Goal: Task Accomplishment & Management: Use online tool/utility

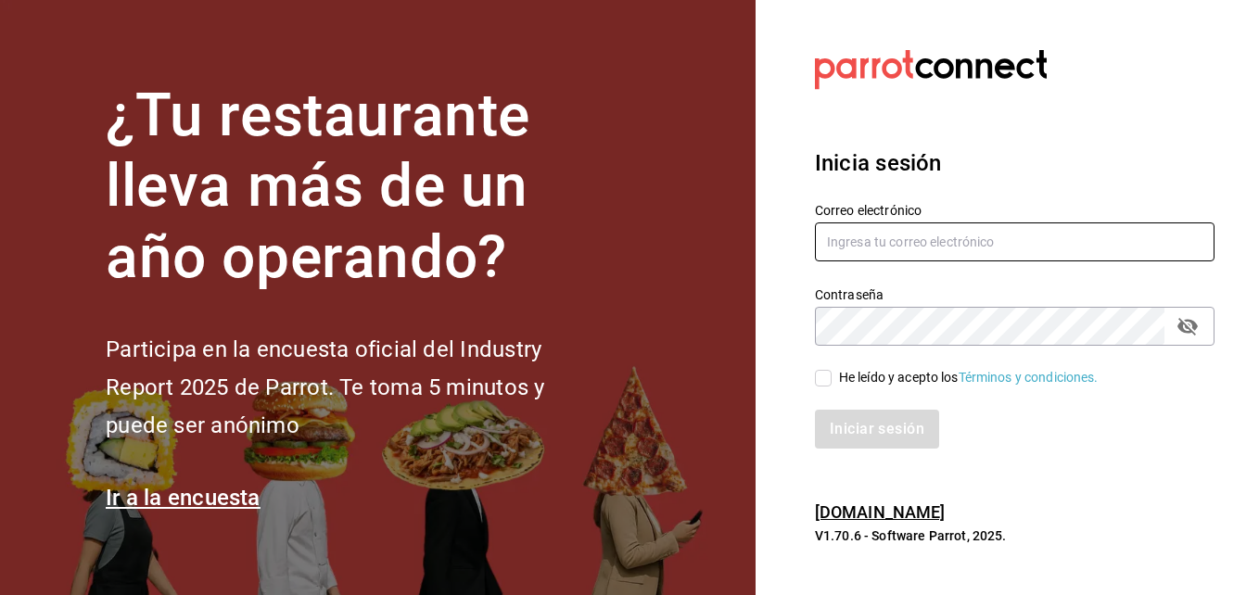
type input "angelasilvaperea@gmail.com"
click at [821, 383] on input "He leído y acepto los Términos y condiciones." at bounding box center [823, 378] width 17 height 17
checkbox input "true"
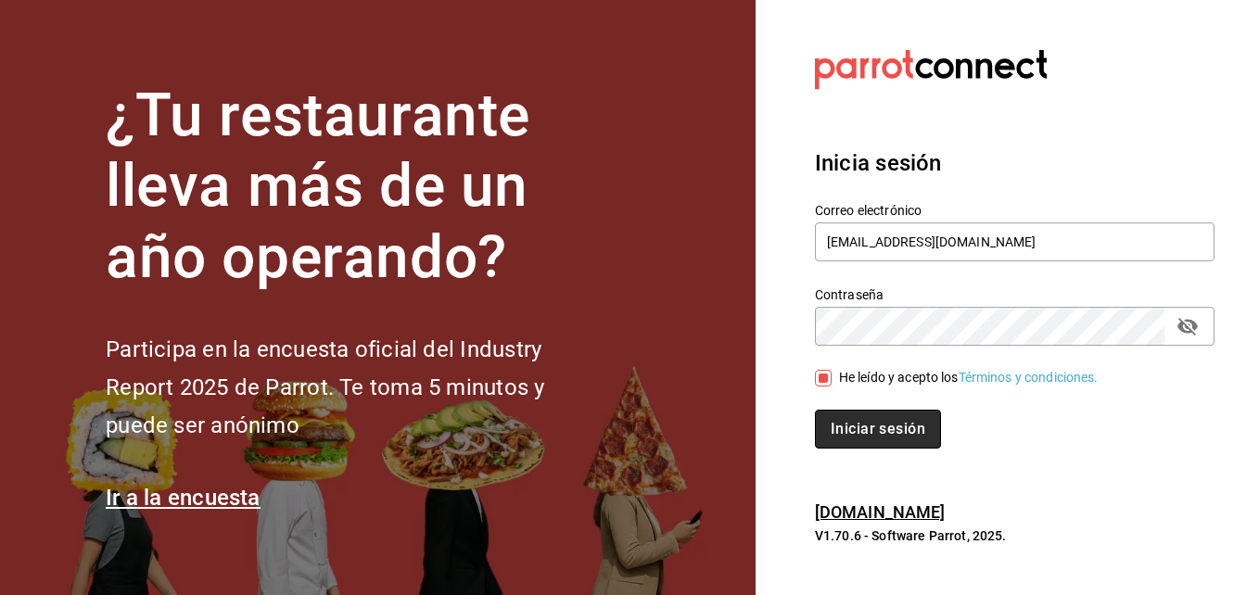
click at [856, 429] on button "Iniciar sesión" at bounding box center [878, 429] width 126 height 39
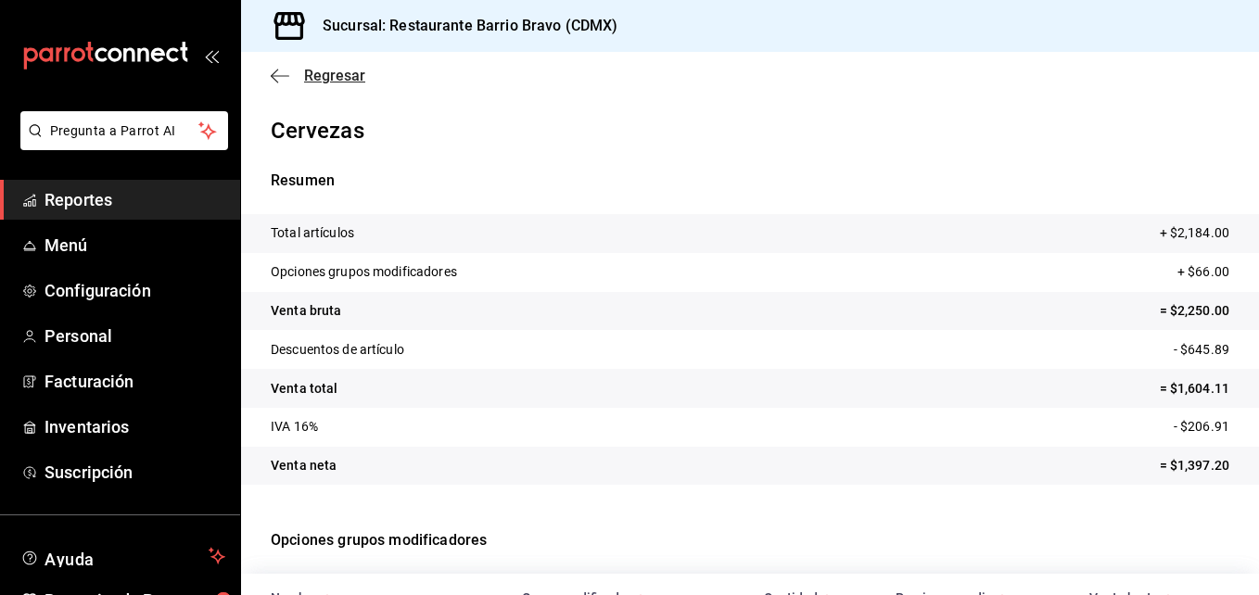
click at [311, 72] on span "Regresar" at bounding box center [334, 76] width 61 height 18
click at [277, 76] on icon "button" at bounding box center [280, 75] width 19 height 1
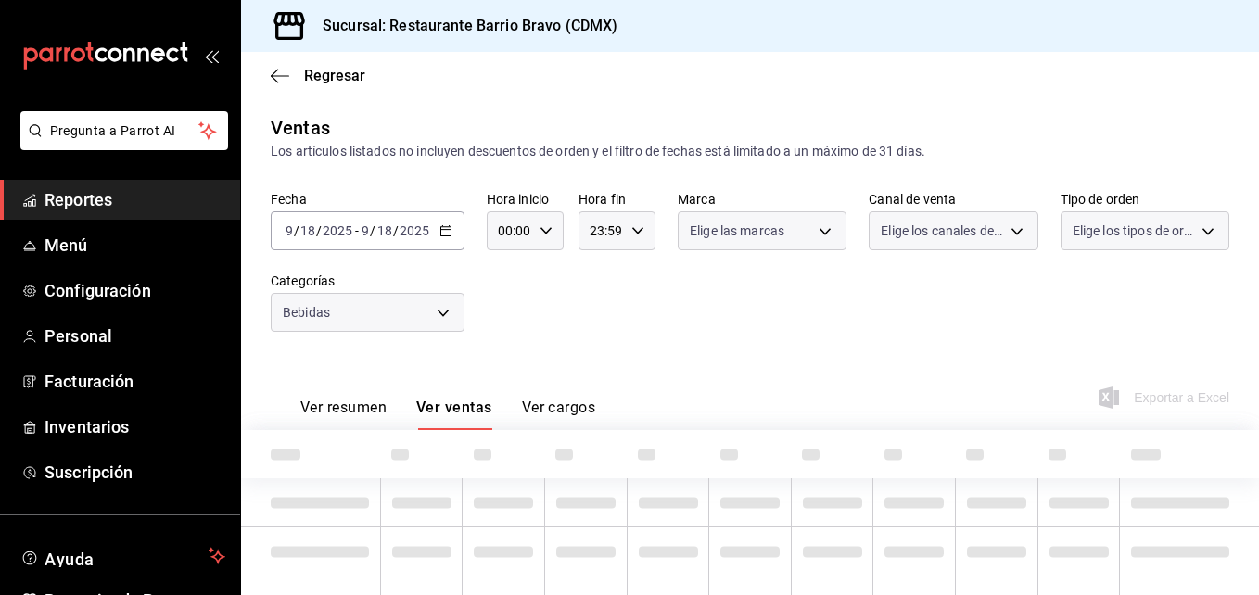
type input "7fa84fa0-b9ca-49ef-be16-7673f7613eff"
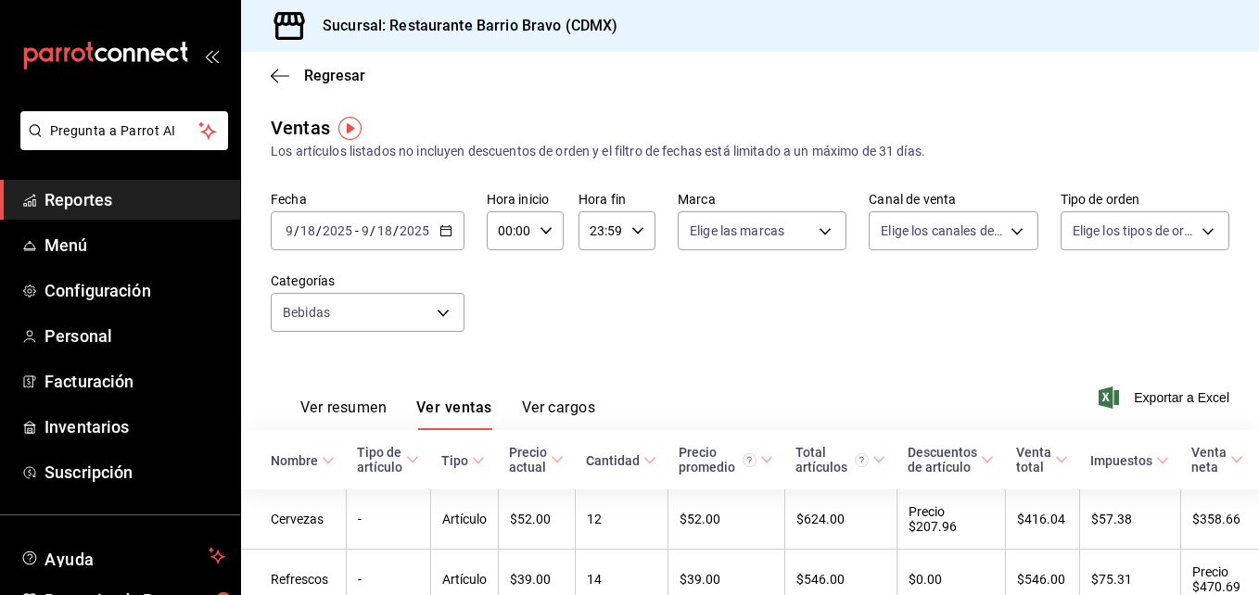
click at [369, 246] on div "[DATE] [DATE] - [DATE] [DATE]" at bounding box center [368, 230] width 194 height 39
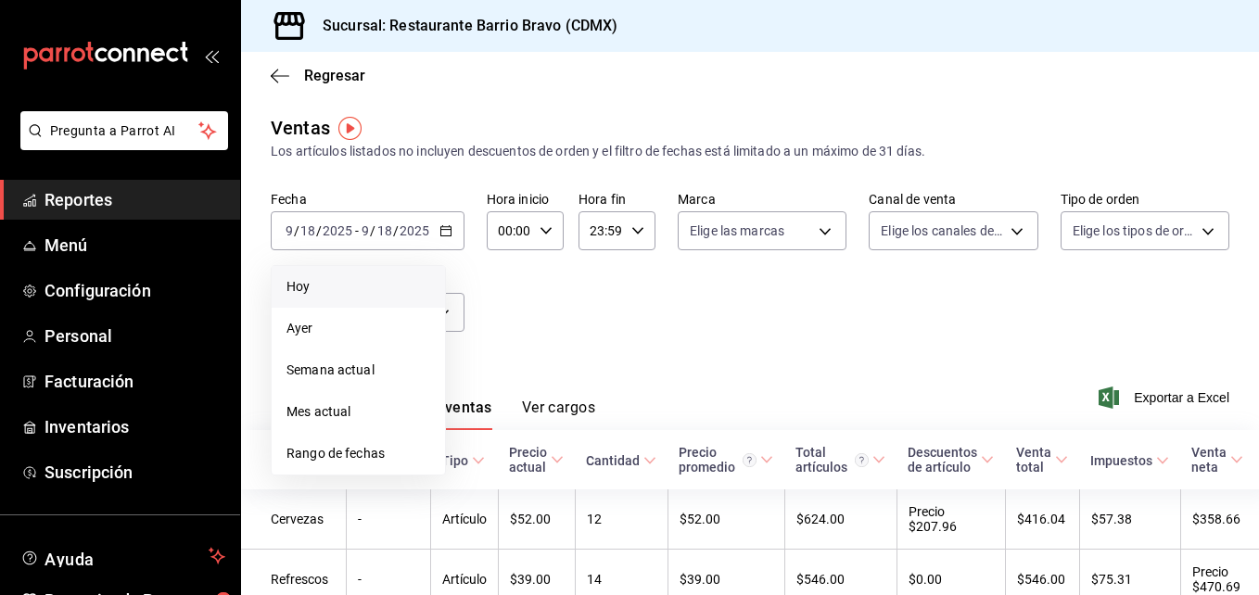
click at [351, 291] on span "Hoy" at bounding box center [358, 286] width 144 height 19
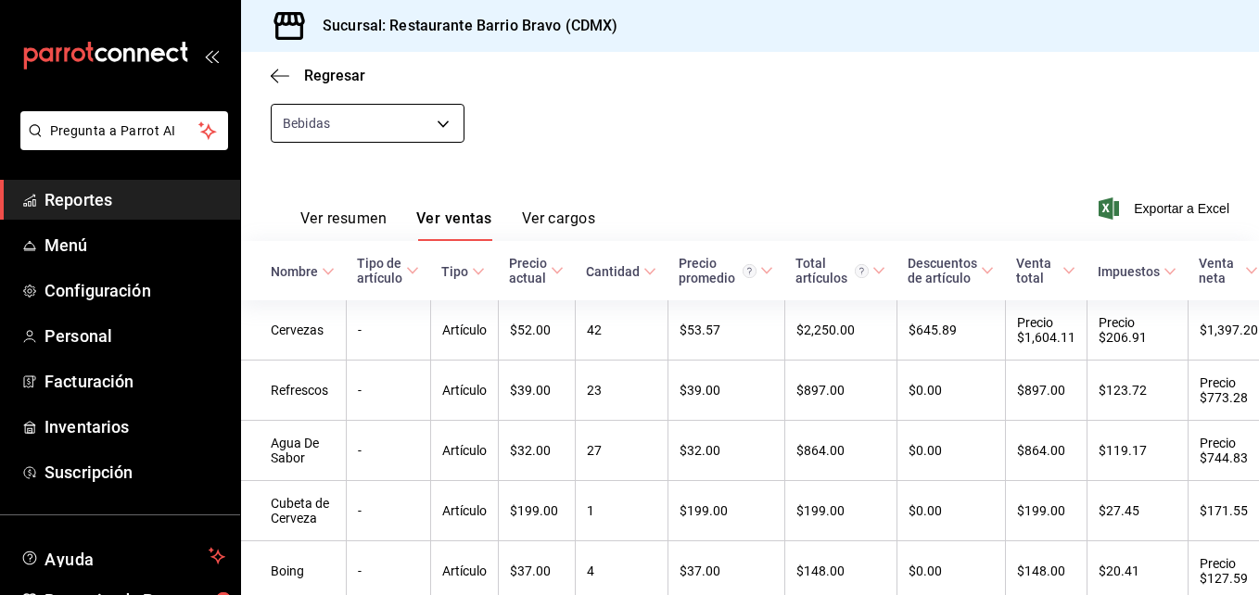
scroll to position [280, 0]
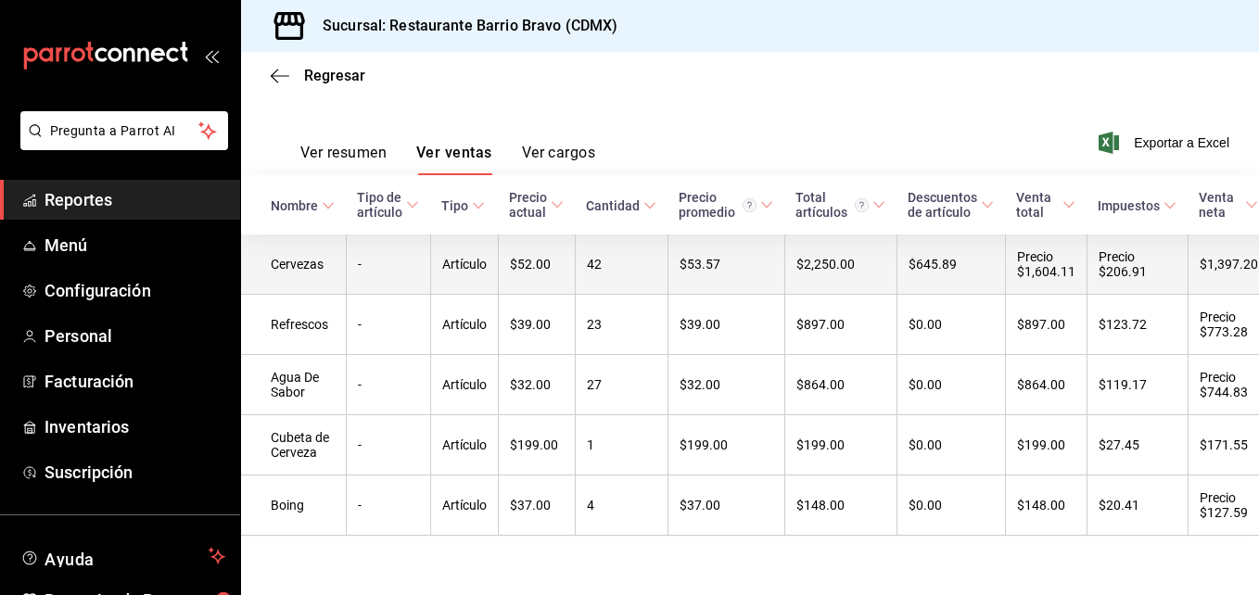
click at [407, 258] on td "-" at bounding box center [388, 265] width 84 height 60
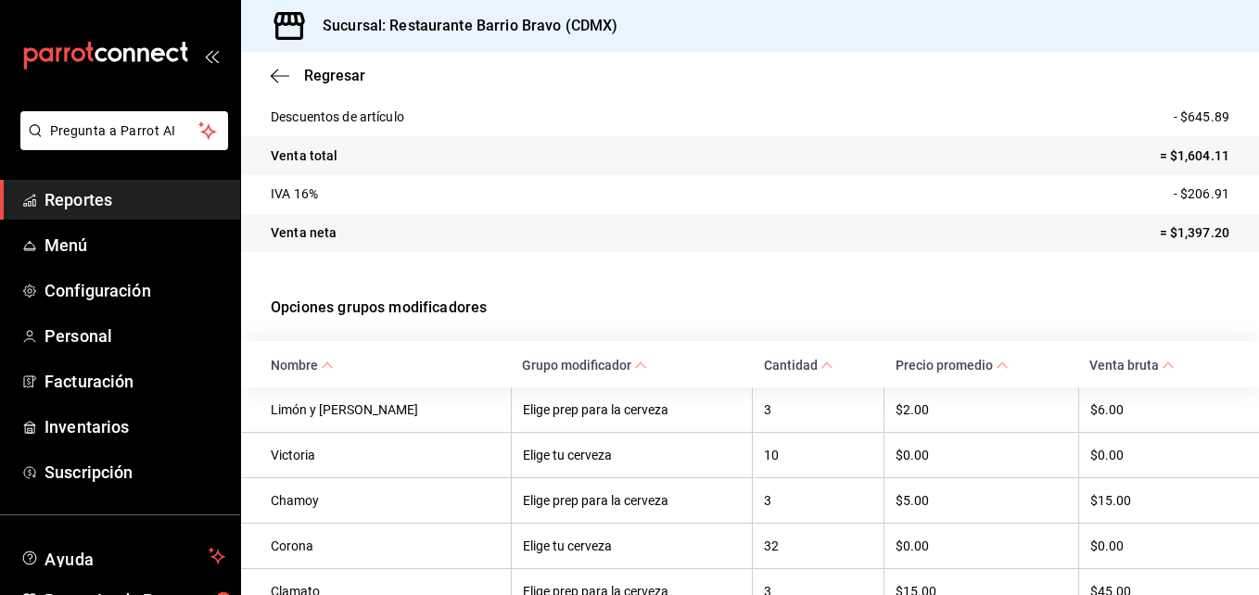
scroll to position [331, 0]
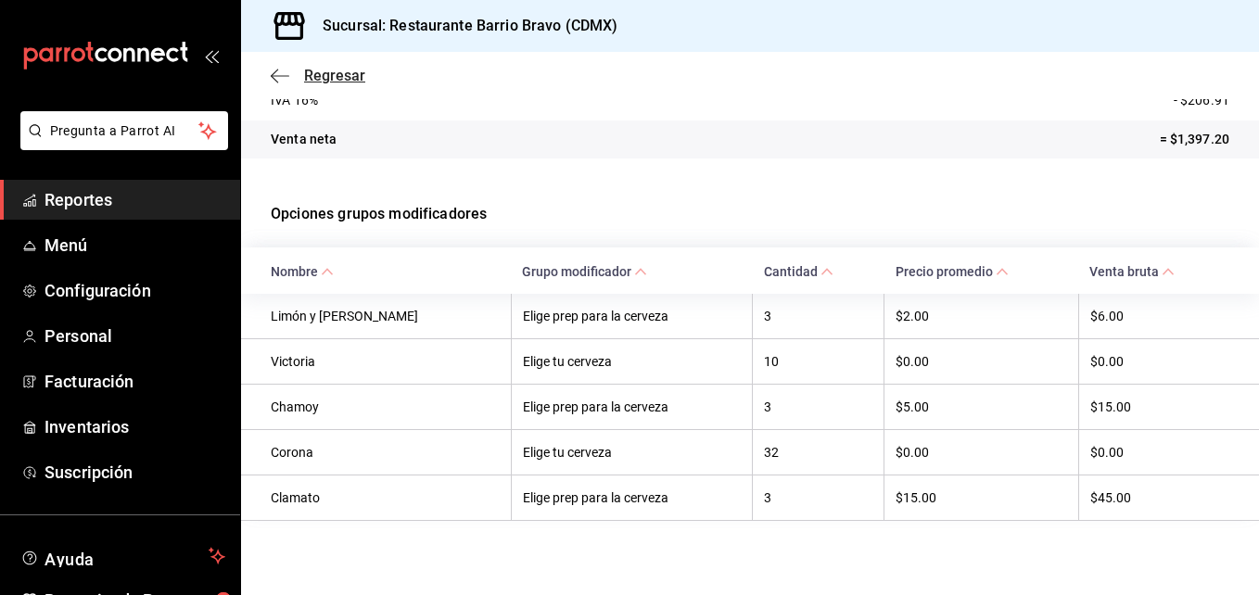
click at [279, 72] on icon "button" at bounding box center [280, 76] width 19 height 17
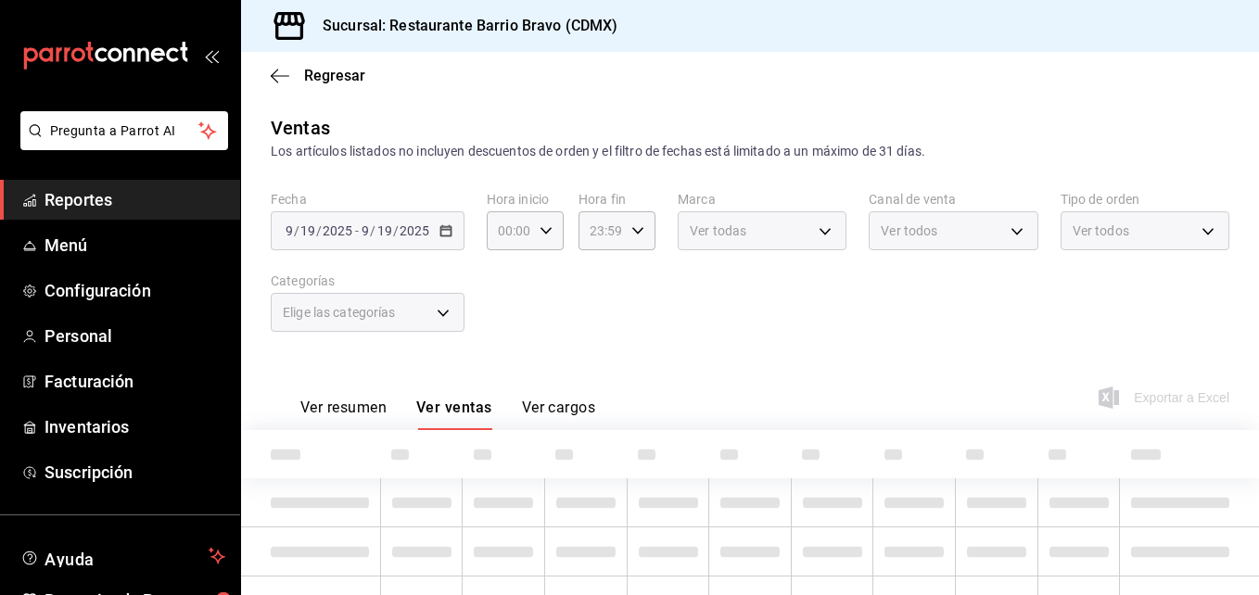
scroll to position [90, 0]
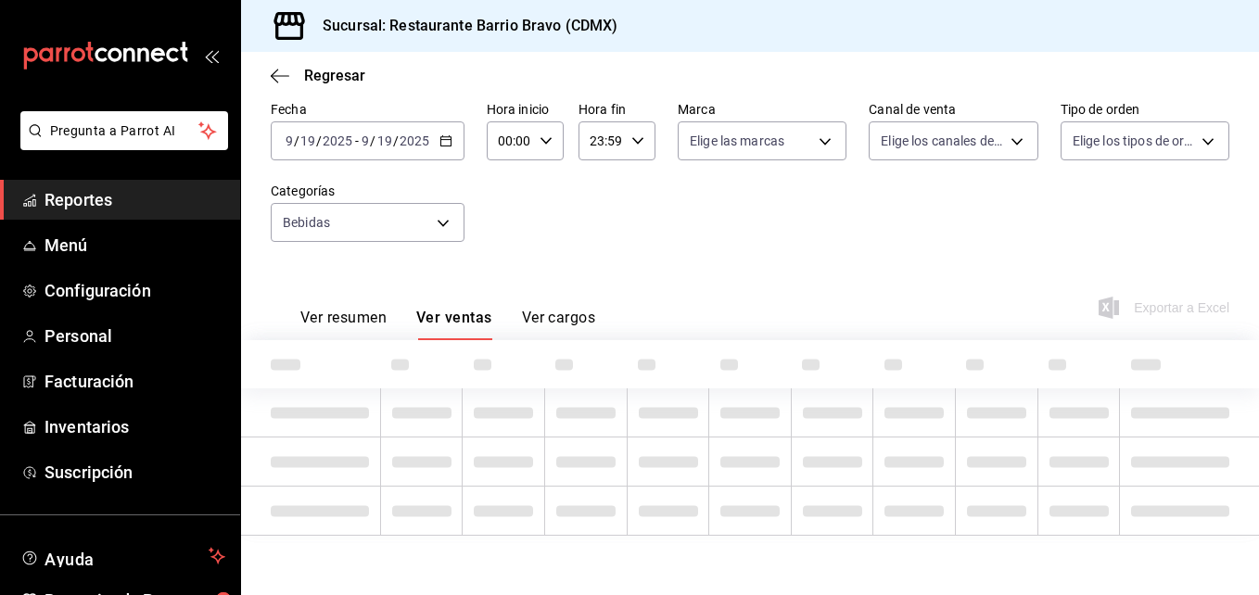
type input "7fa84fa0-b9ca-49ef-be16-7673f7613eff"
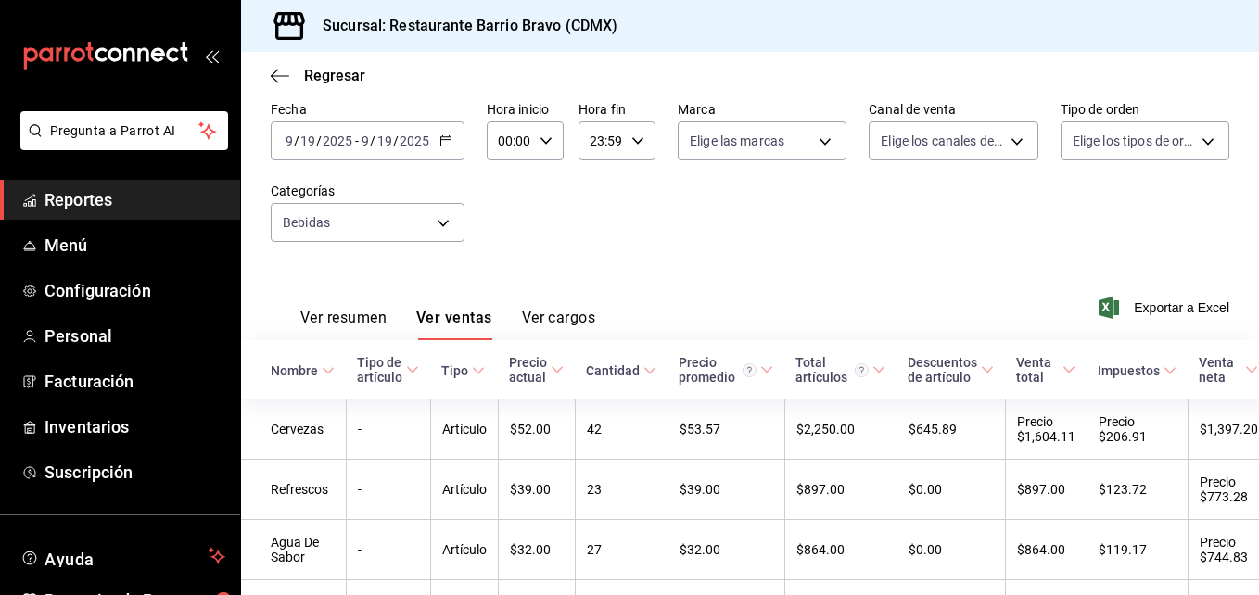
scroll to position [280, 0]
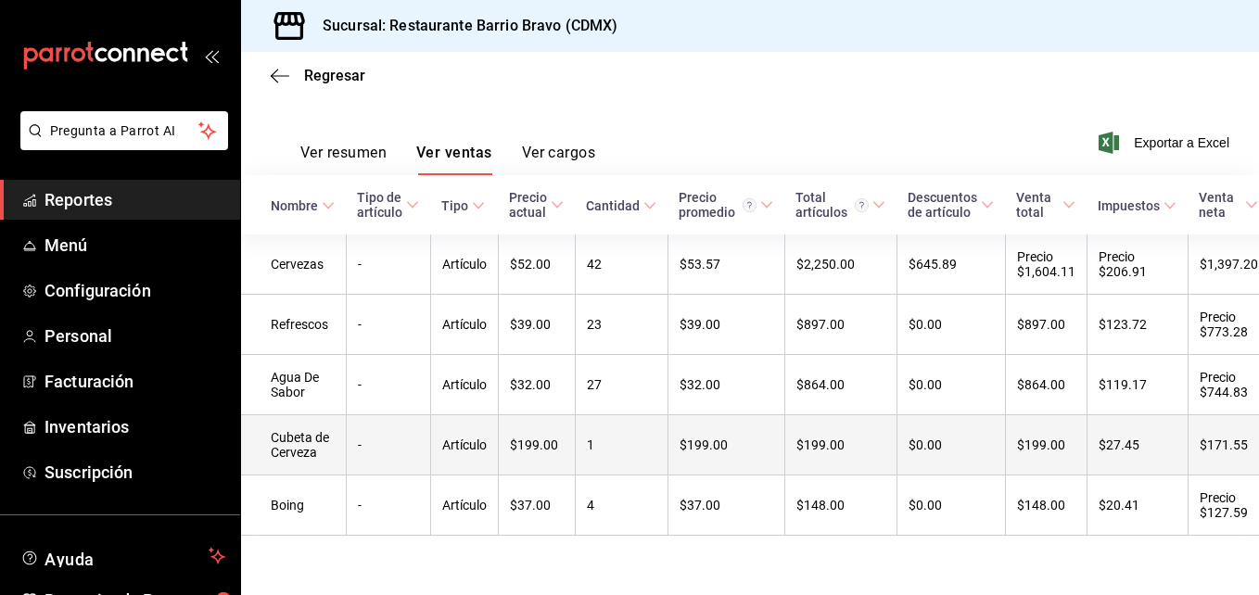
click at [508, 415] on td "$199.00" at bounding box center [536, 445] width 77 height 60
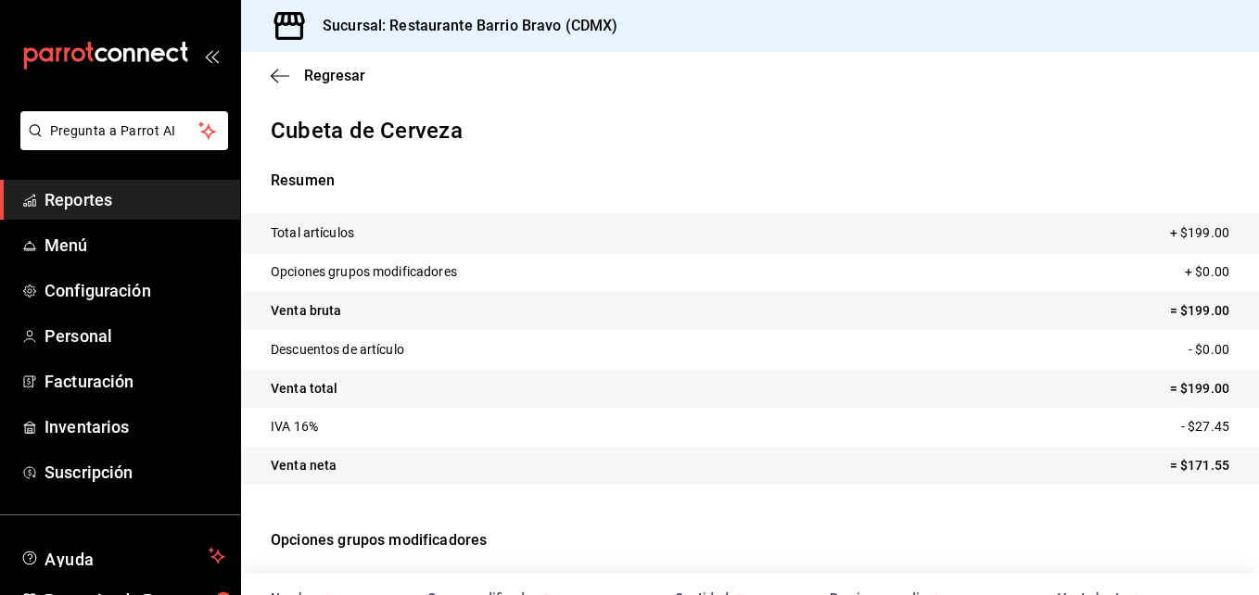
scroll to position [146, 0]
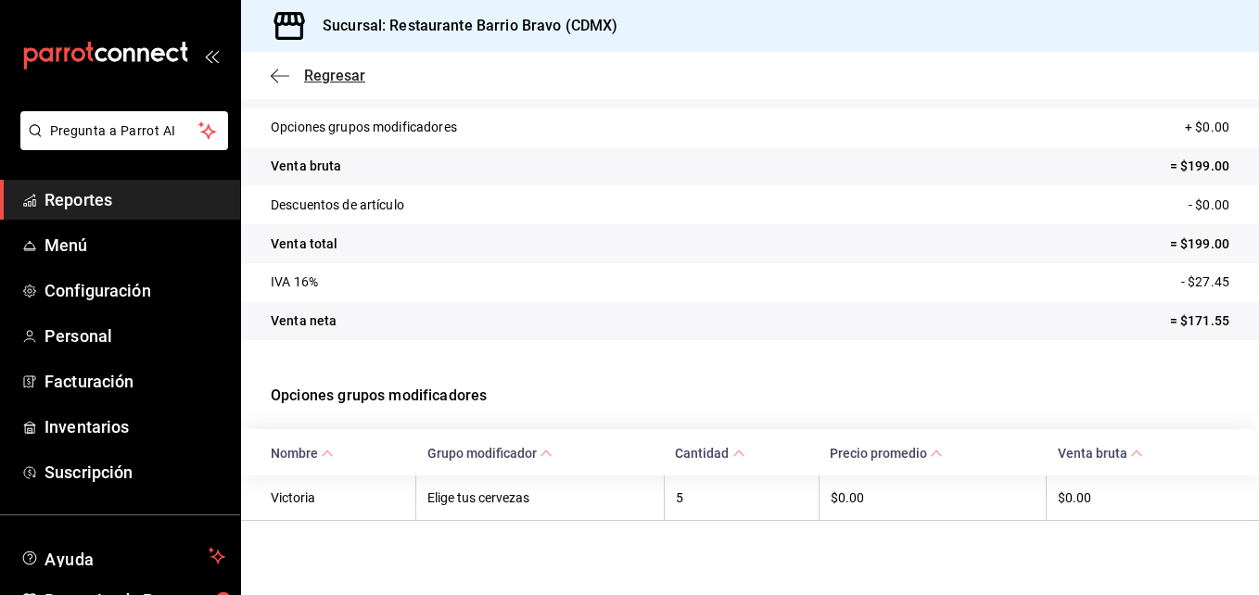
click at [328, 75] on span "Regresar" at bounding box center [334, 76] width 61 height 18
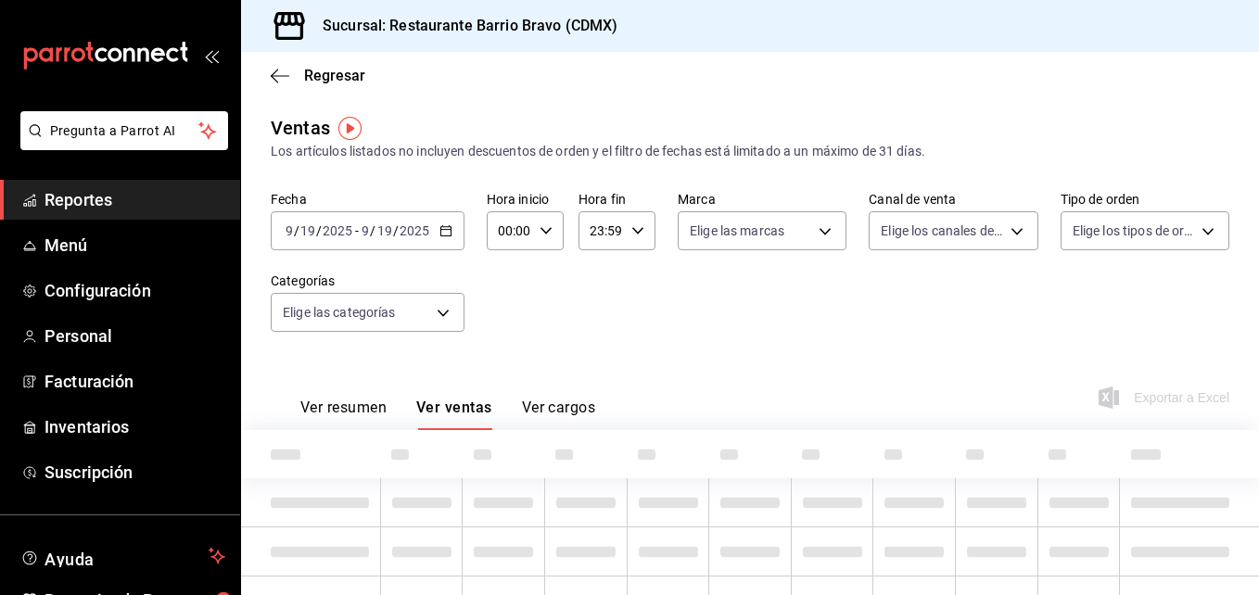
type input "7fa84fa0-b9ca-49ef-be16-7673f7613eff"
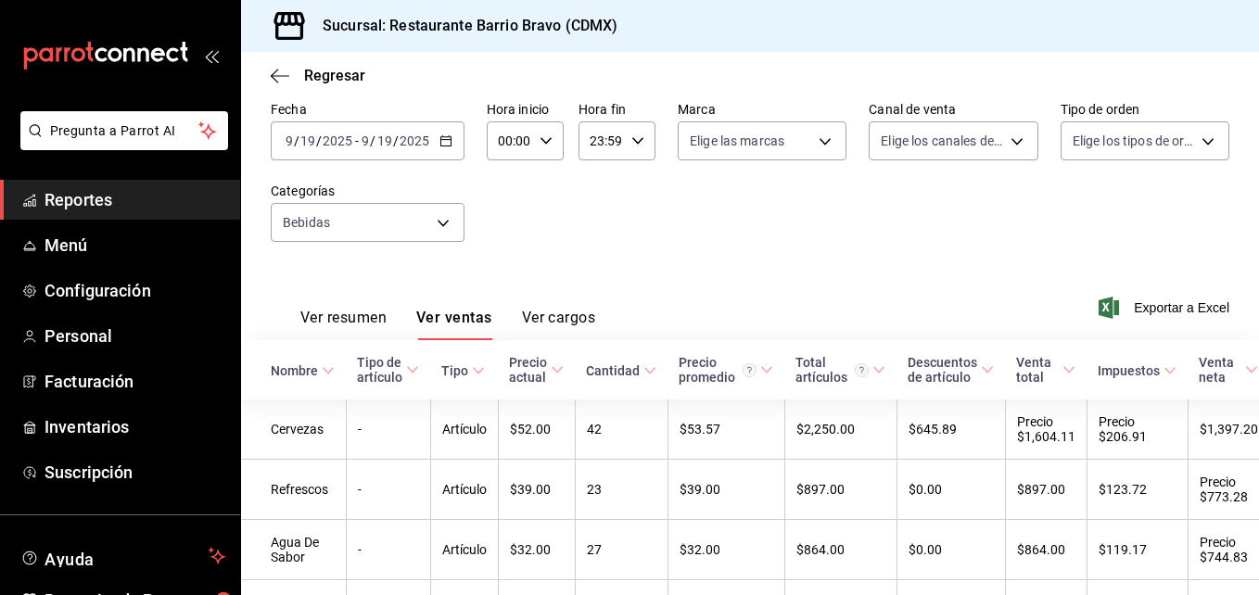
scroll to position [280, 0]
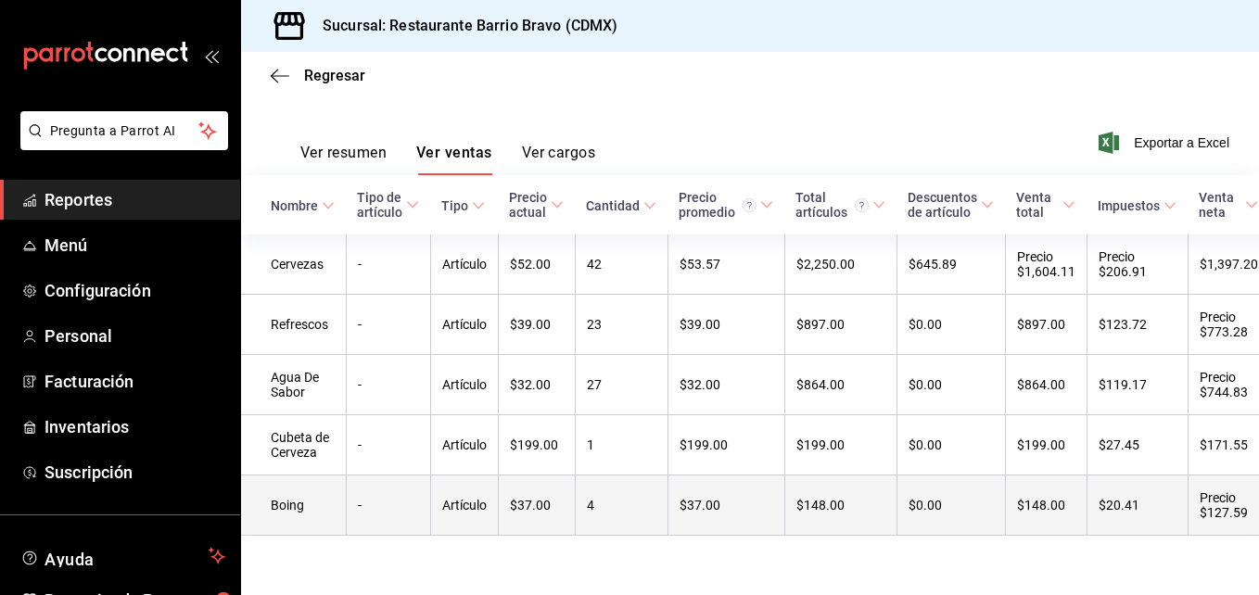
click at [439, 479] on td "Artículo" at bounding box center [464, 506] width 68 height 60
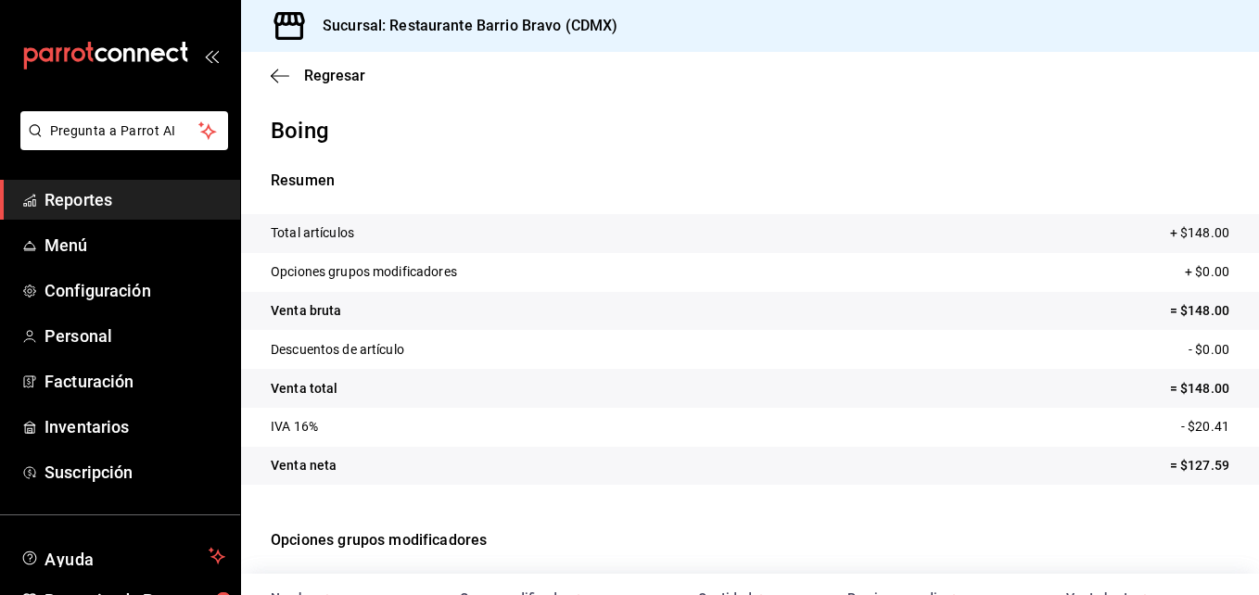
scroll to position [192, 0]
